Goal: Navigation & Orientation: Find specific page/section

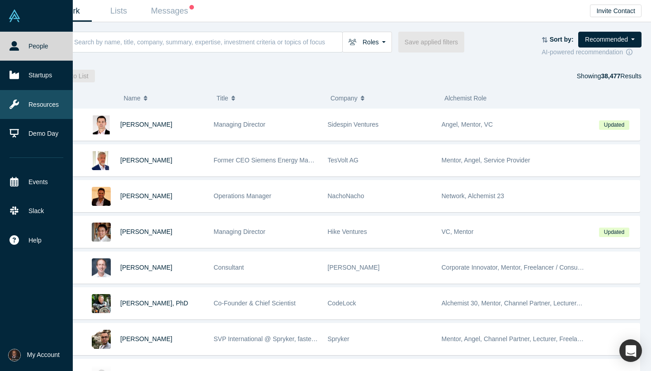
click at [42, 109] on link "Resources" at bounding box center [36, 104] width 73 height 29
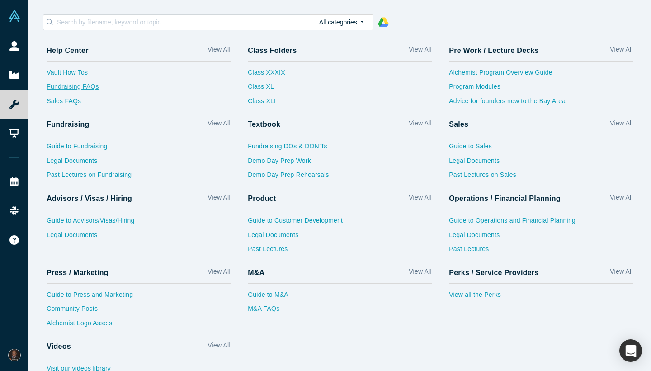
click at [76, 87] on link "Fundraising FAQs" at bounding box center [139, 89] width 184 height 14
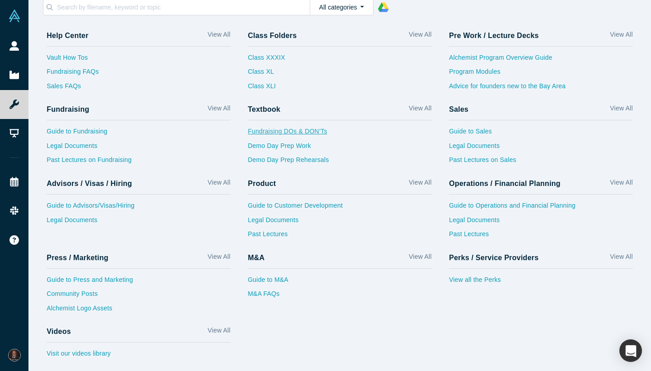
scroll to position [15, 0]
click at [88, 60] on link "Vault How Tos" at bounding box center [139, 60] width 184 height 14
